Goal: Task Accomplishment & Management: Use online tool/utility

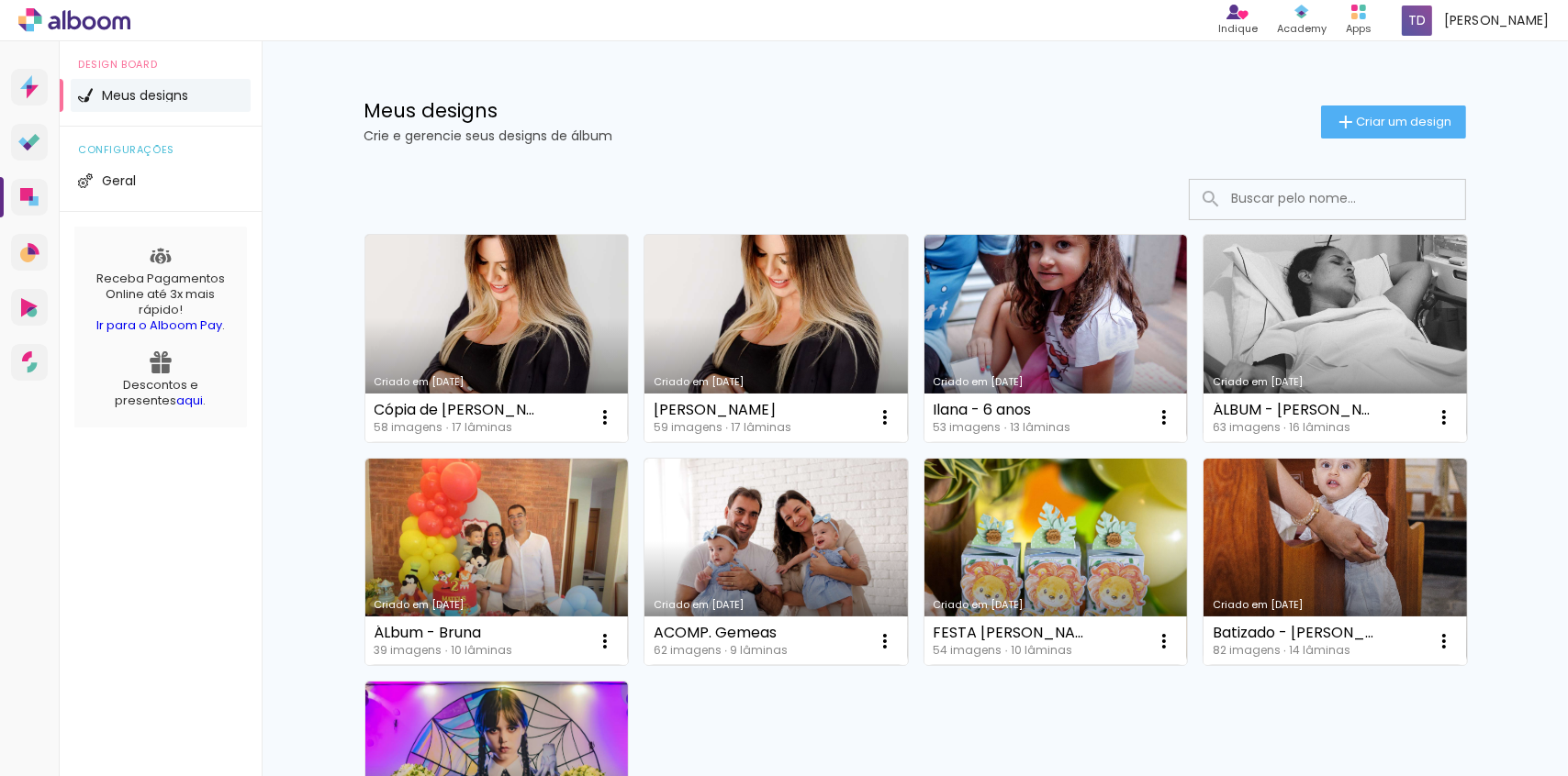
click at [757, 320] on link "Criado em [DATE]" at bounding box center [775, 338] width 263 height 207
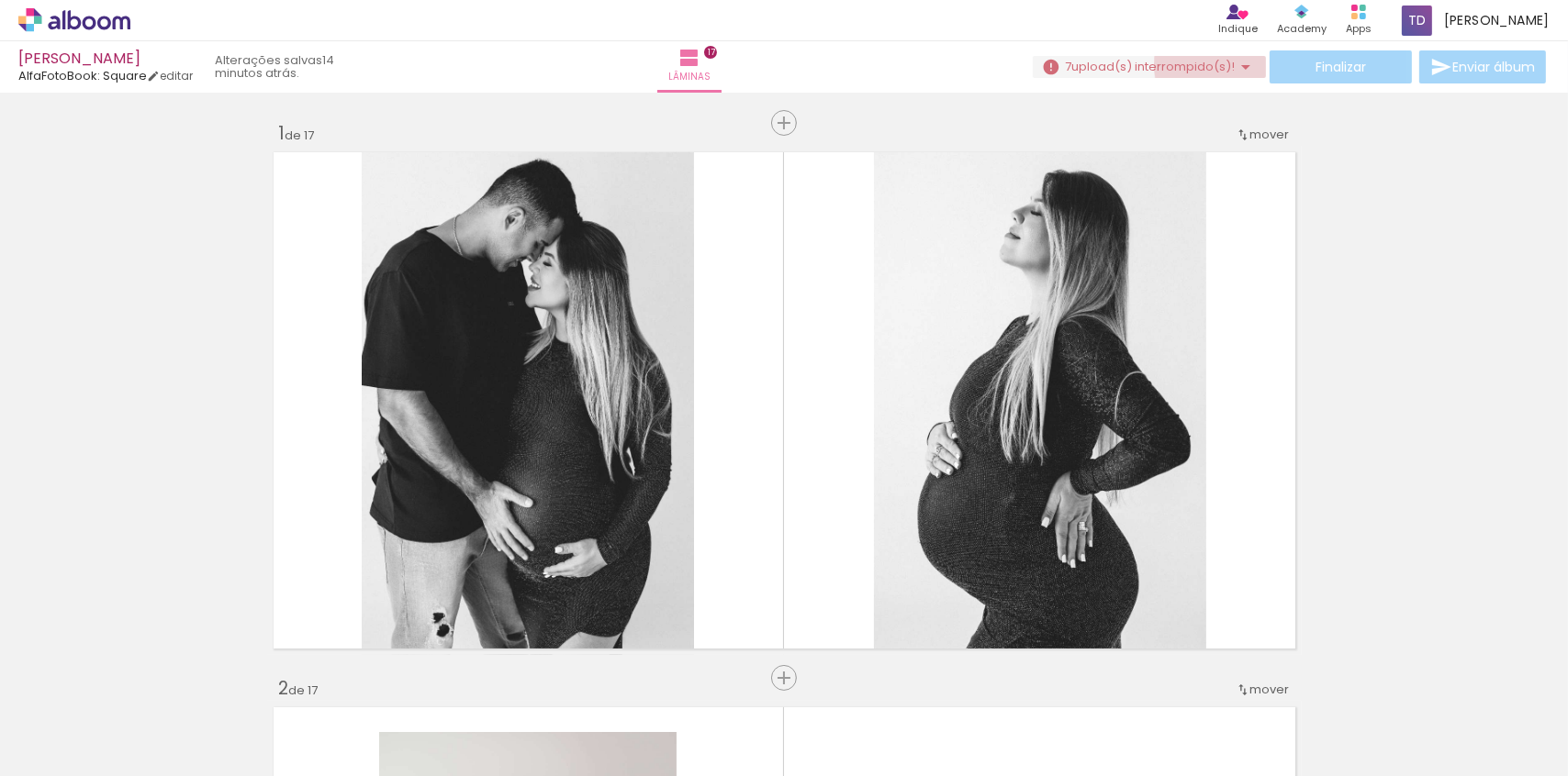
click at [1219, 64] on span "upload(s) interrompido(s)!" at bounding box center [1153, 66] width 164 height 18
